Goal: Task Accomplishment & Management: Manage account settings

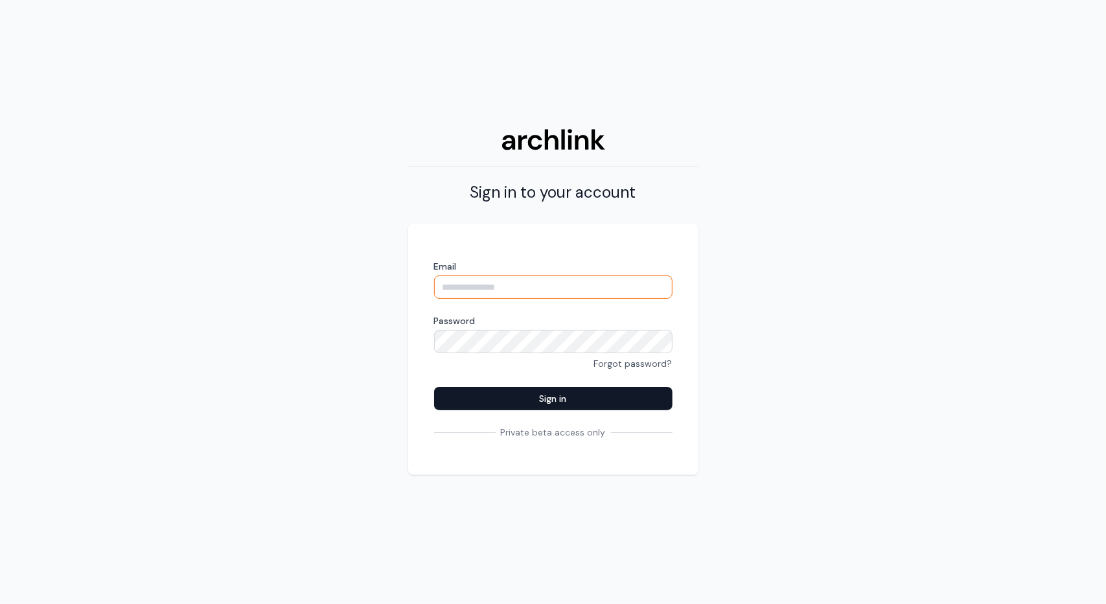
click at [520, 286] on input "Email" at bounding box center [553, 286] width 238 height 23
type input "**********"
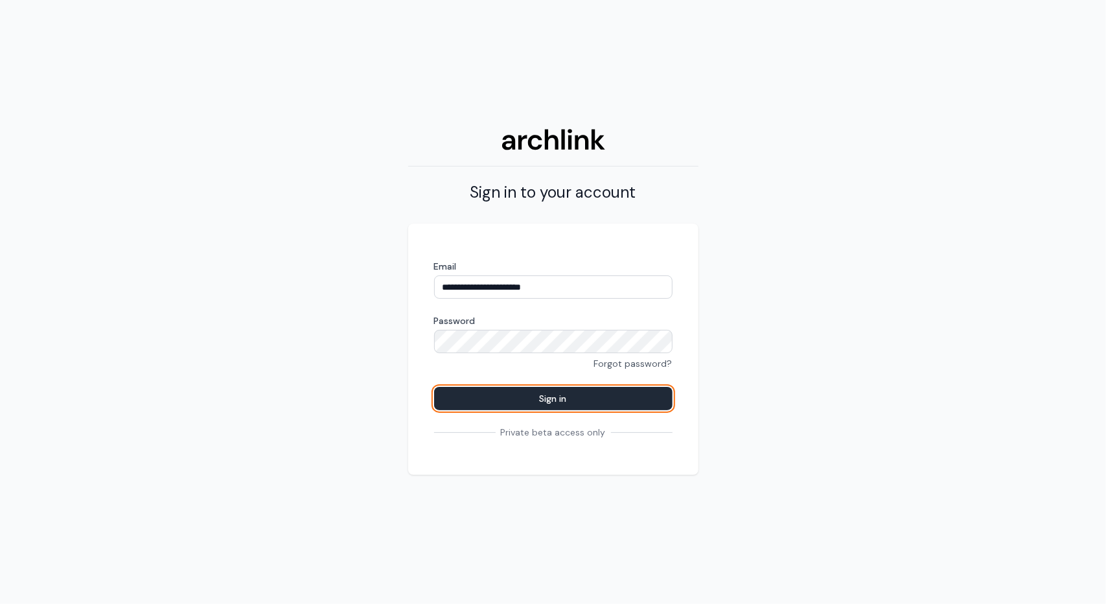
click at [538, 398] on button "Sign in" at bounding box center [553, 398] width 238 height 23
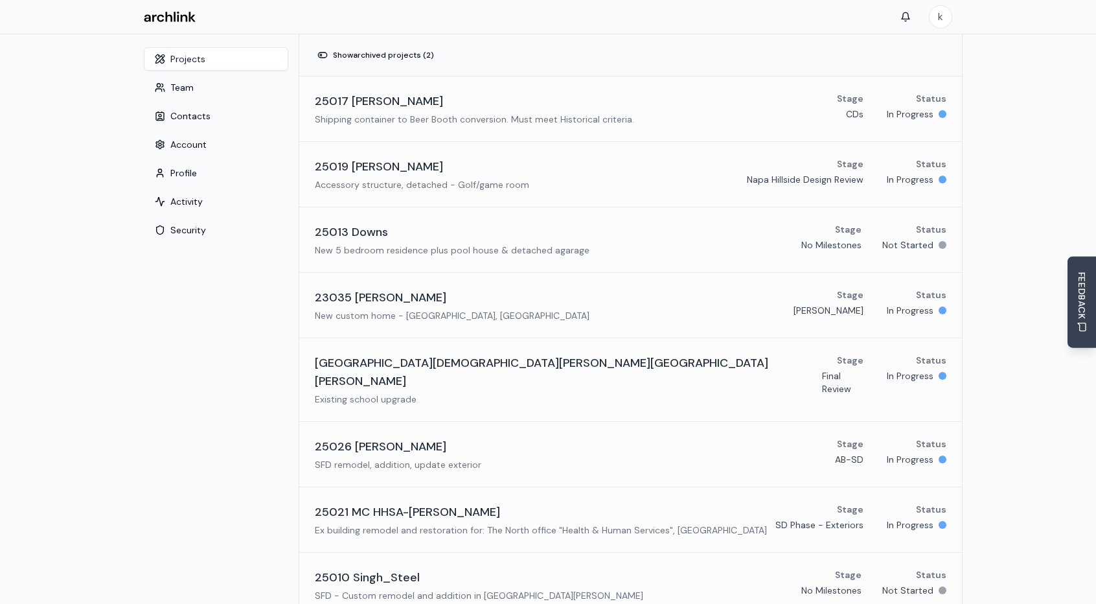
drag, startPoint x: 1076, startPoint y: 0, endPoint x: 767, endPoint y: 29, distance: 310.4
click at [767, 29] on div "k" at bounding box center [547, 17] width 829 height 34
click at [419, 503] on h3 "25021 MC HHSA-[PERSON_NAME]" at bounding box center [407, 512] width 185 height 18
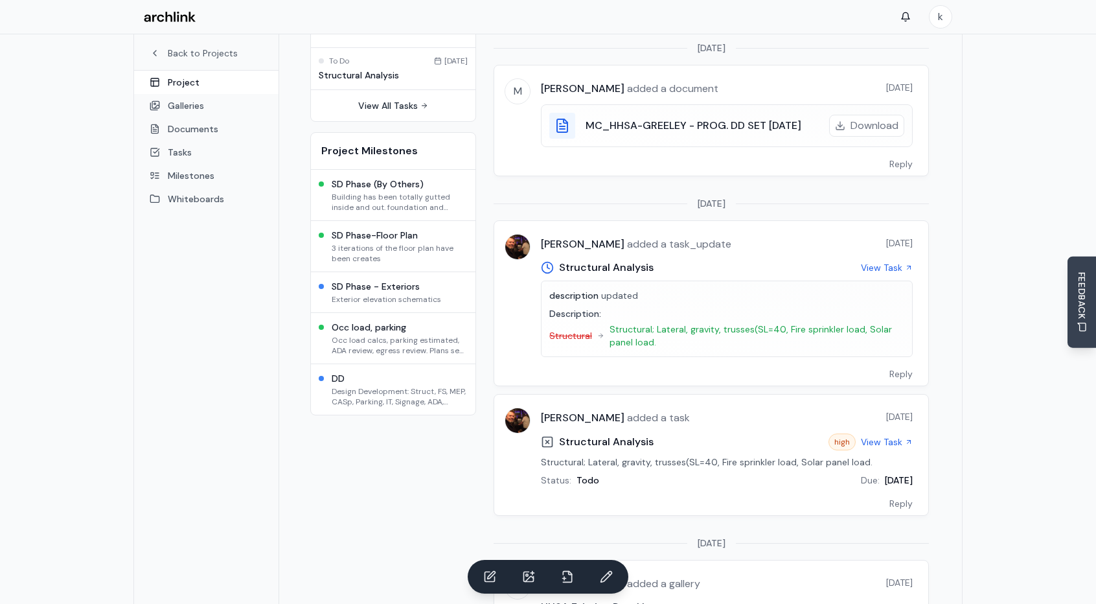
scroll to position [144, 0]
click at [888, 260] on link "View Task" at bounding box center [887, 266] width 52 height 13
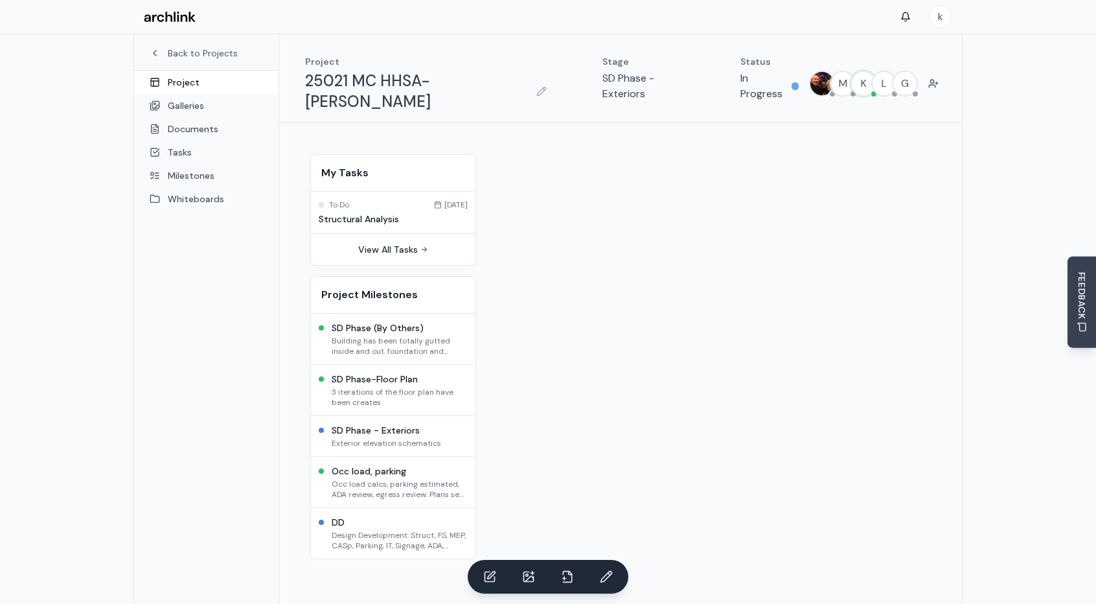
scroll to position [144, 0]
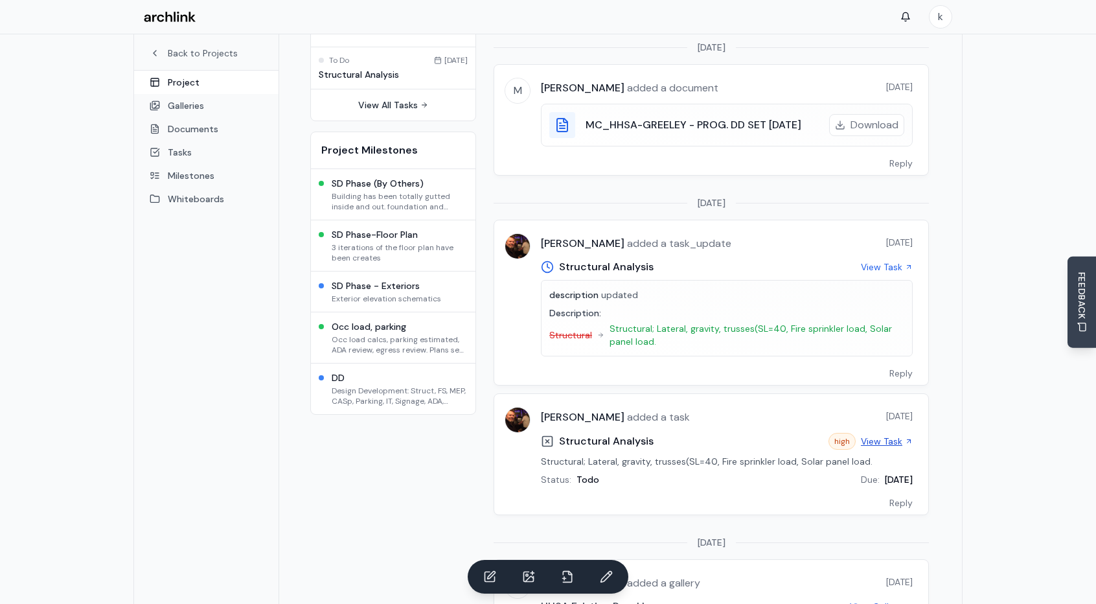
click at [886, 435] on link "View Task" at bounding box center [887, 441] width 52 height 13
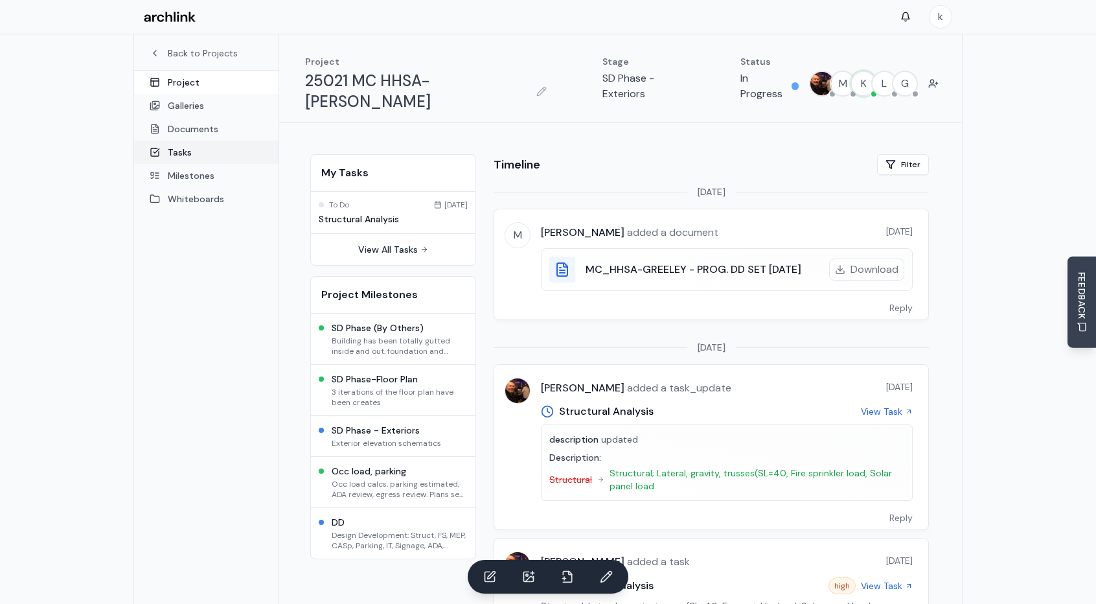
click at [180, 152] on link "Tasks" at bounding box center [206, 152] width 144 height 23
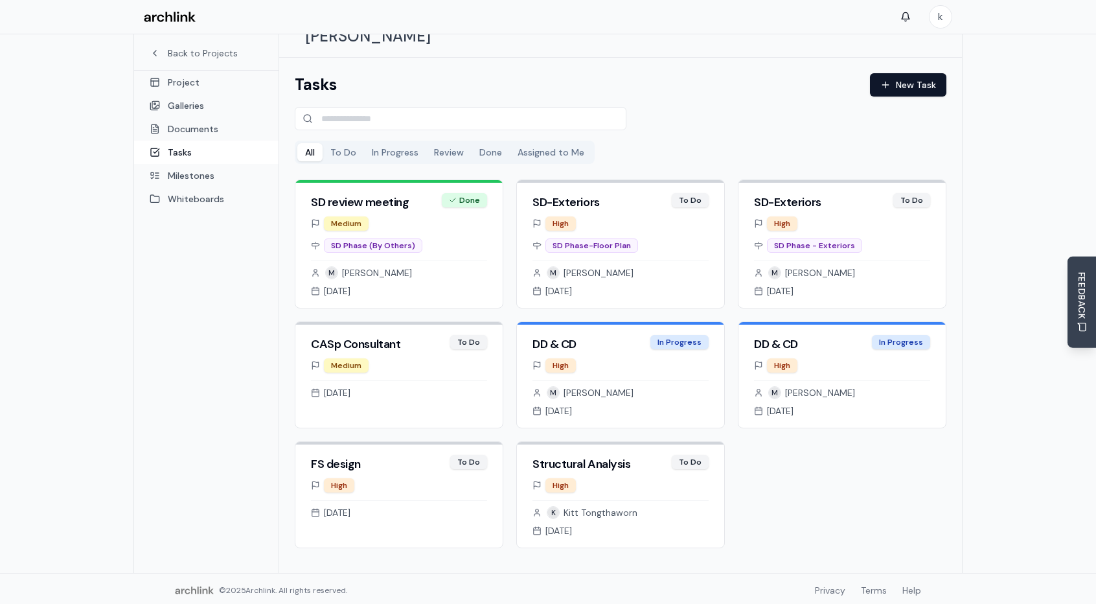
scroll to position [68, 0]
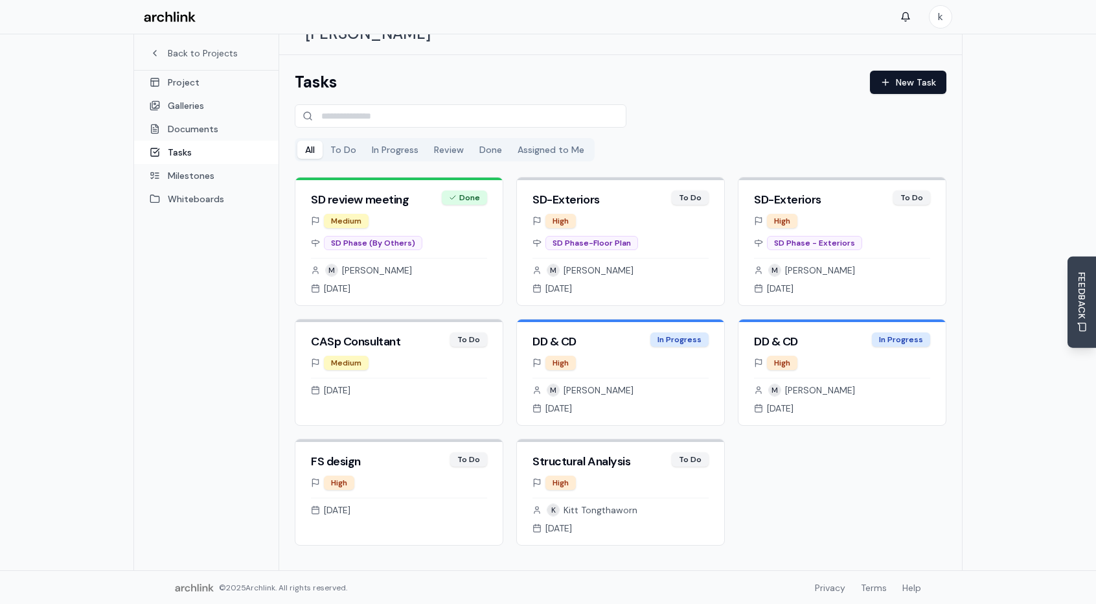
click at [341, 141] on button "To Do" at bounding box center [343, 150] width 41 height 18
